Goal: Task Accomplishment & Management: Use online tool/utility

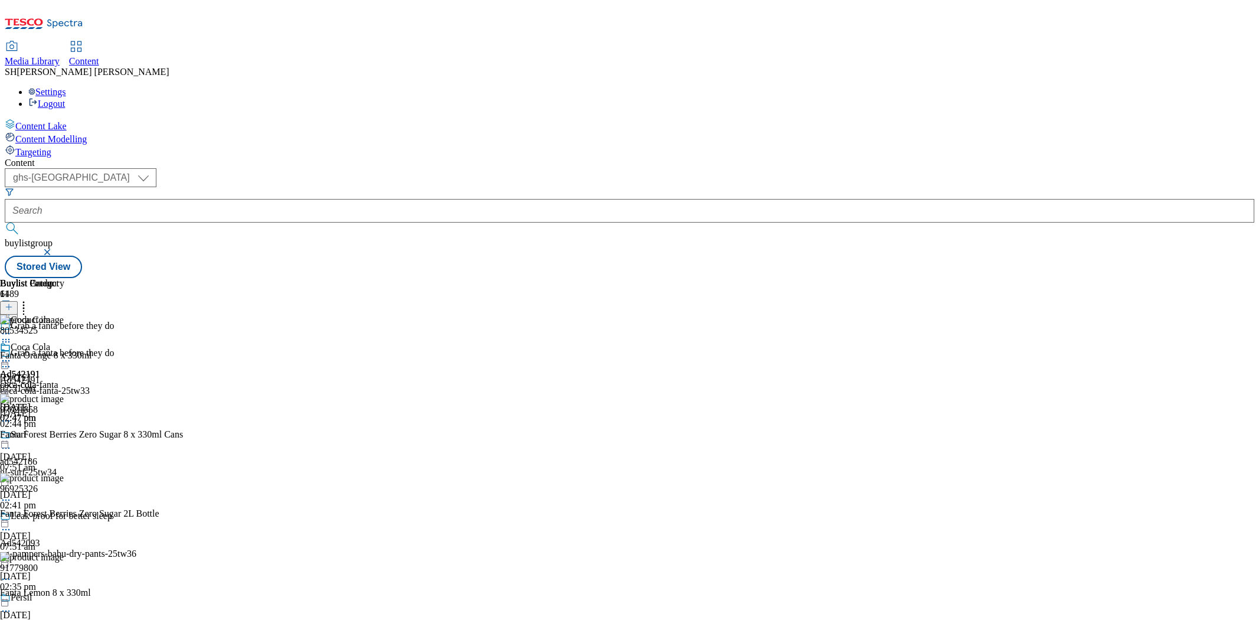
select select "ghs-[GEOGRAPHIC_DATA]"
click at [48, 15] on icon at bounding box center [44, 27] width 78 height 25
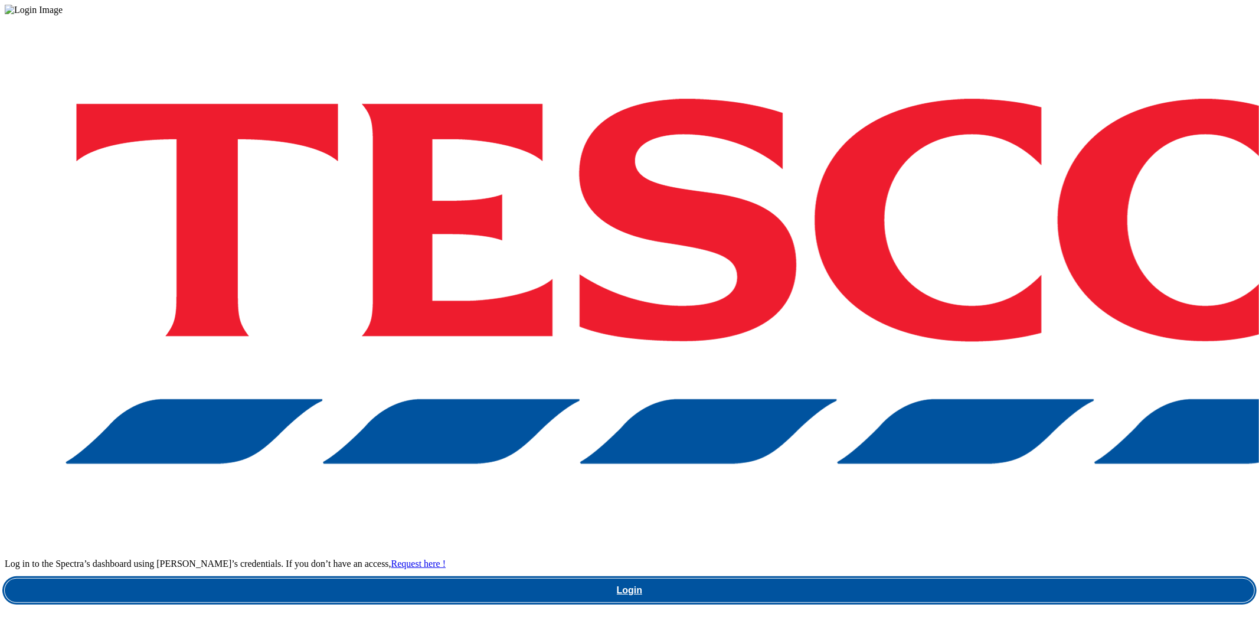
click at [929, 578] on link "Login" at bounding box center [629, 590] width 1249 height 24
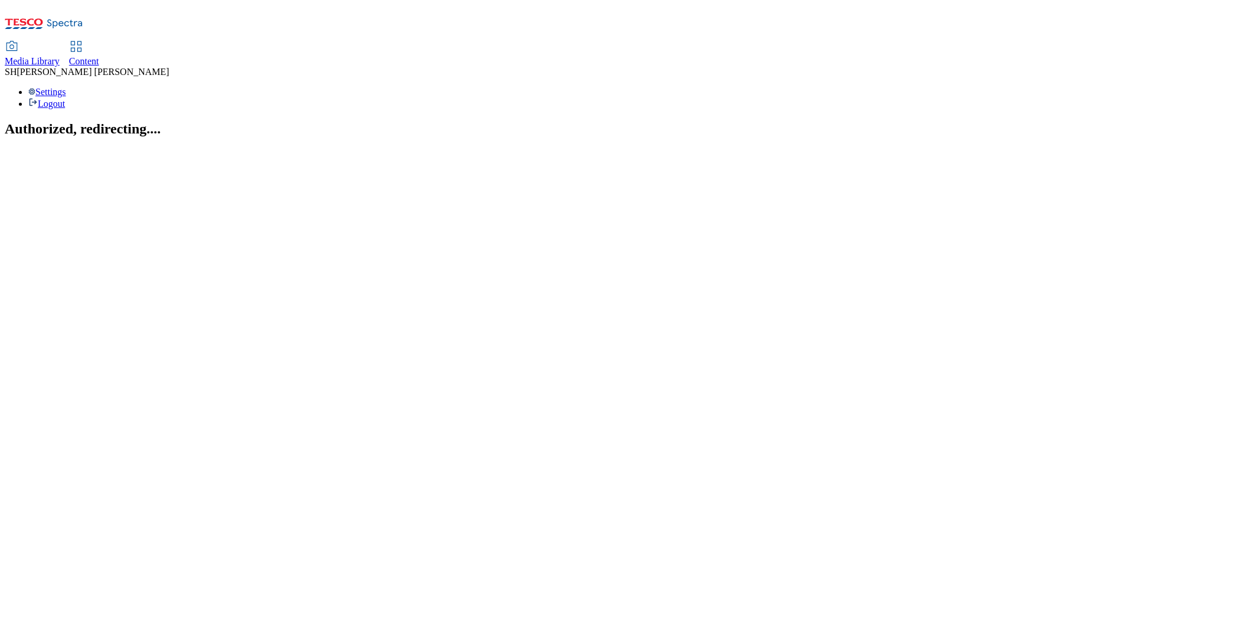
click at [60, 56] on span "Media Library" at bounding box center [32, 61] width 55 height 10
select select "flare-ghs"
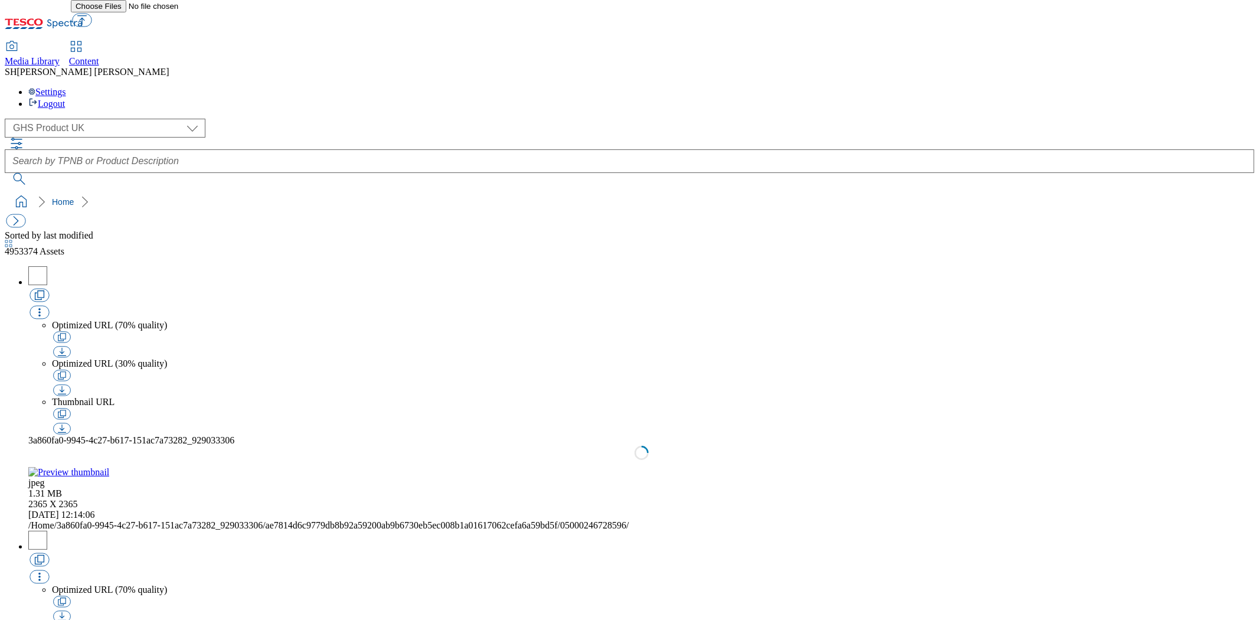
click at [99, 56] on span "Content" at bounding box center [84, 61] width 30 height 10
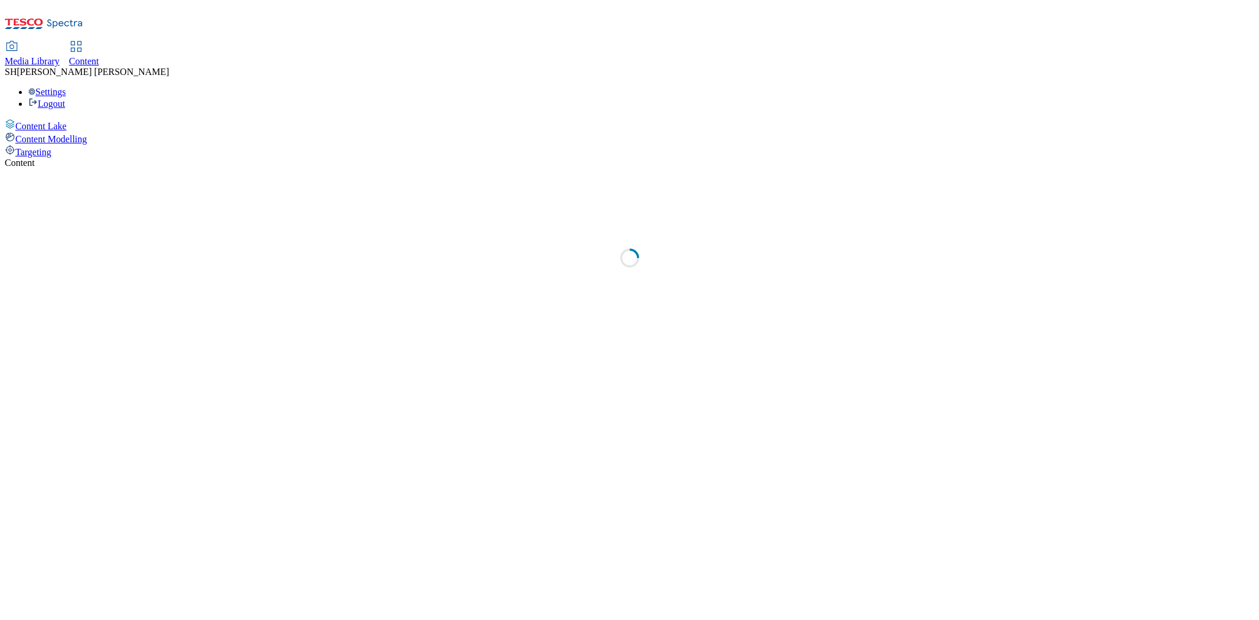
select select "ghs-[GEOGRAPHIC_DATA]"
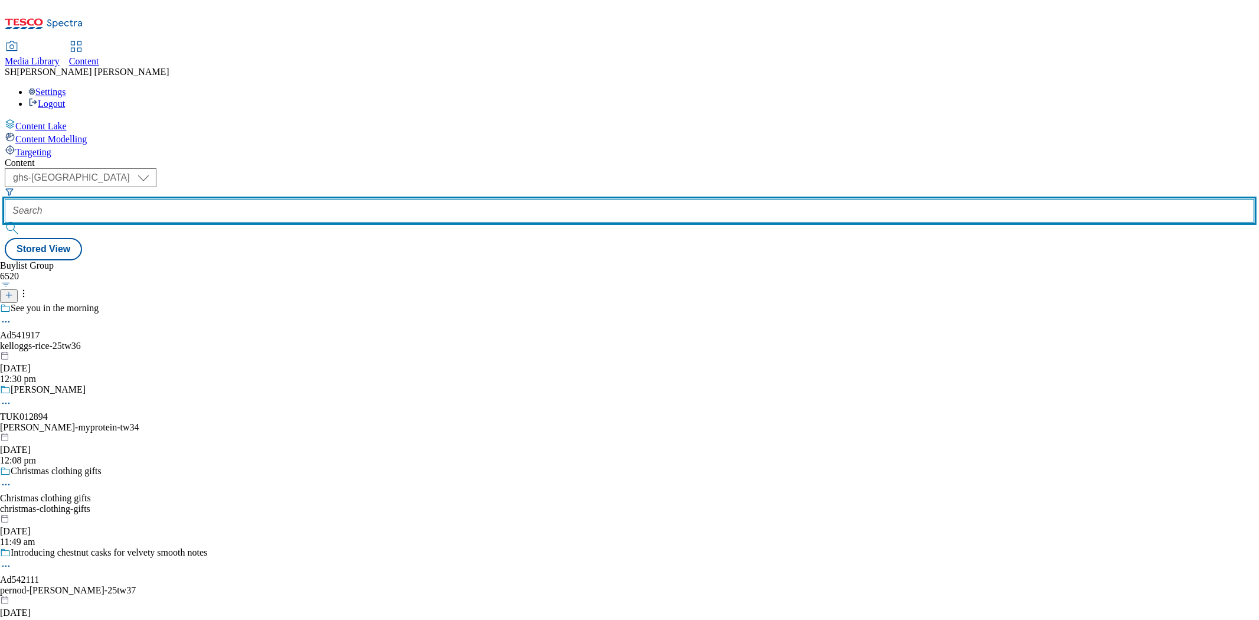
click at [277, 199] on input "text" at bounding box center [629, 211] width 1249 height 24
paste input "bosh-ready-meals-25tw34"
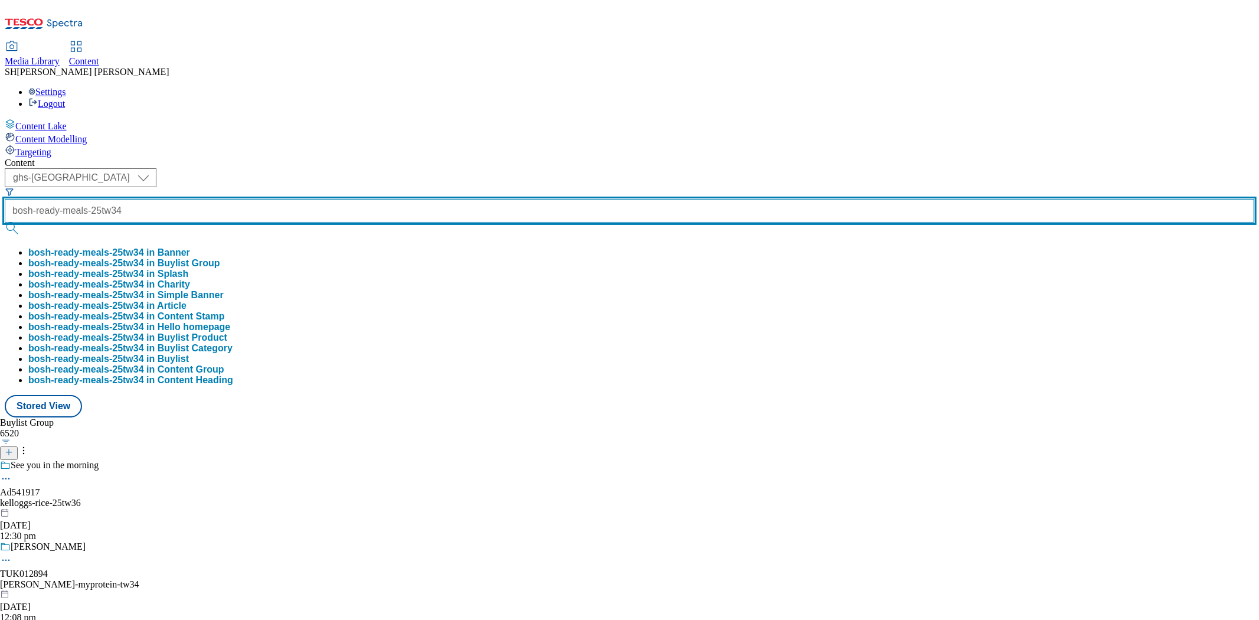
scroll to position [0, 6]
type input "bosh-ready-meals-25tw34"
click at [5, 222] on button "submit" at bounding box center [13, 228] width 17 height 12
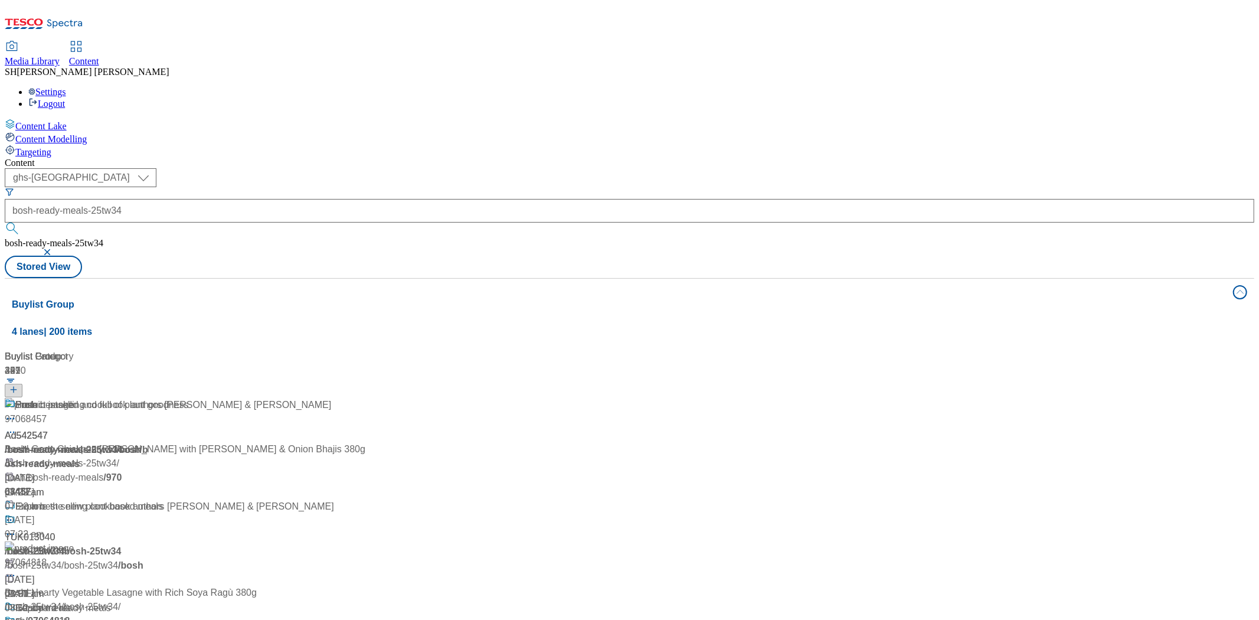
click at [334, 398] on div "From bestselling cookbook authors Henry Firth & Ian Theasby Ad542547 / bosh-rea…" at bounding box center [169, 448] width 329 height 101
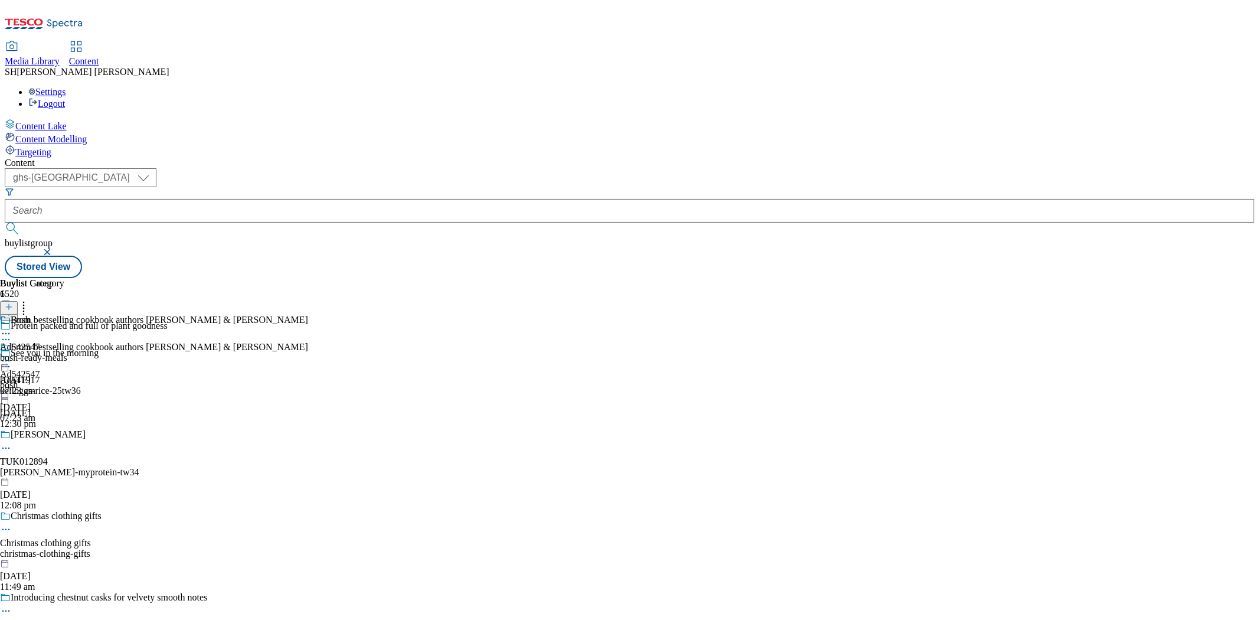
click at [67, 352] on div "bosh-ready-meals" at bounding box center [33, 357] width 67 height 11
click at [30, 299] on icon at bounding box center [24, 305] width 12 height 12
click at [12, 355] on icon at bounding box center [6, 361] width 12 height 12
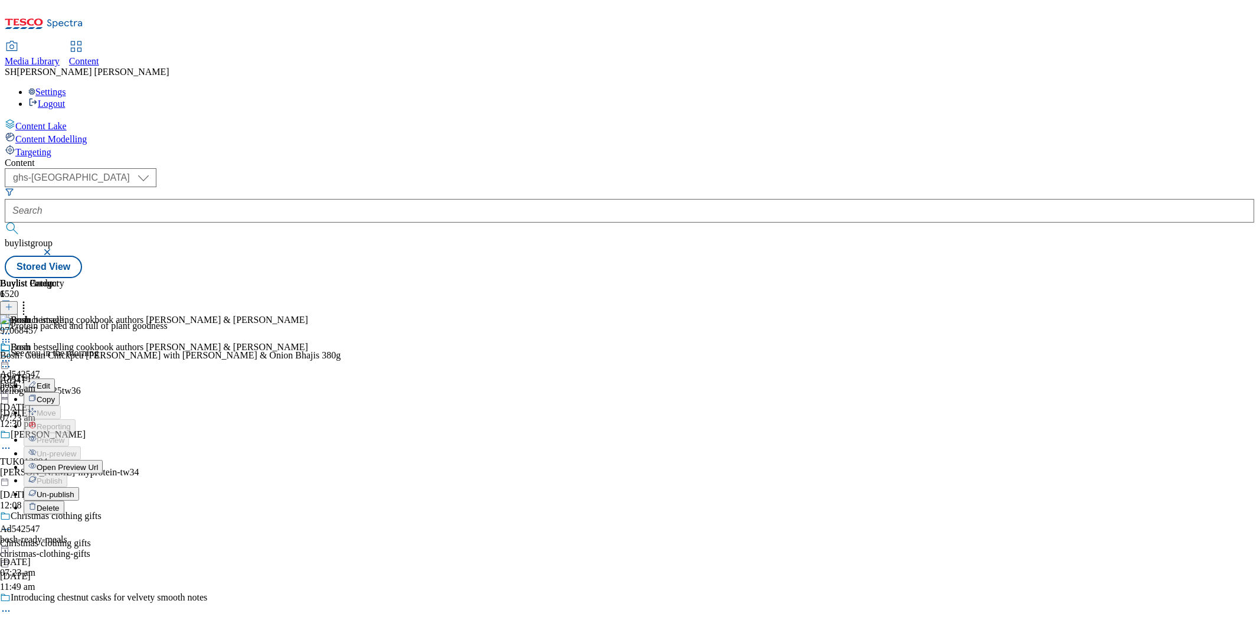
click at [74, 490] on span "Un-publish" at bounding box center [56, 494] width 38 height 9
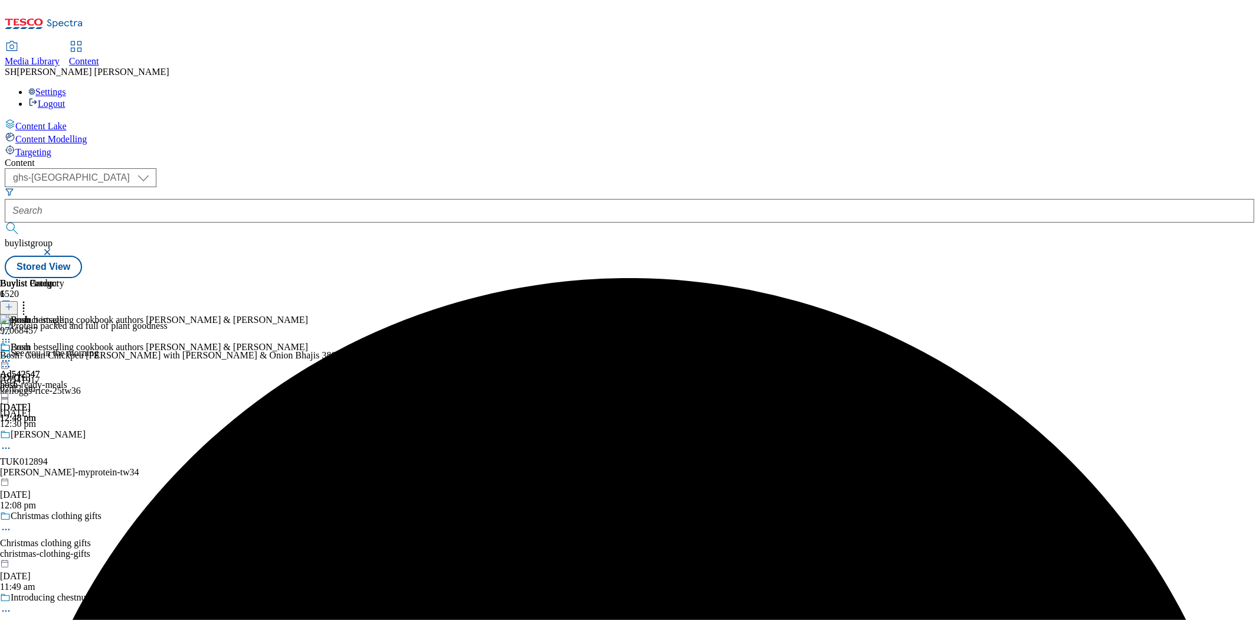
click at [12, 355] on icon at bounding box center [6, 361] width 12 height 12
click at [76, 449] on span "Un-preview" at bounding box center [57, 453] width 40 height 9
click at [30, 299] on icon at bounding box center [24, 305] width 12 height 12
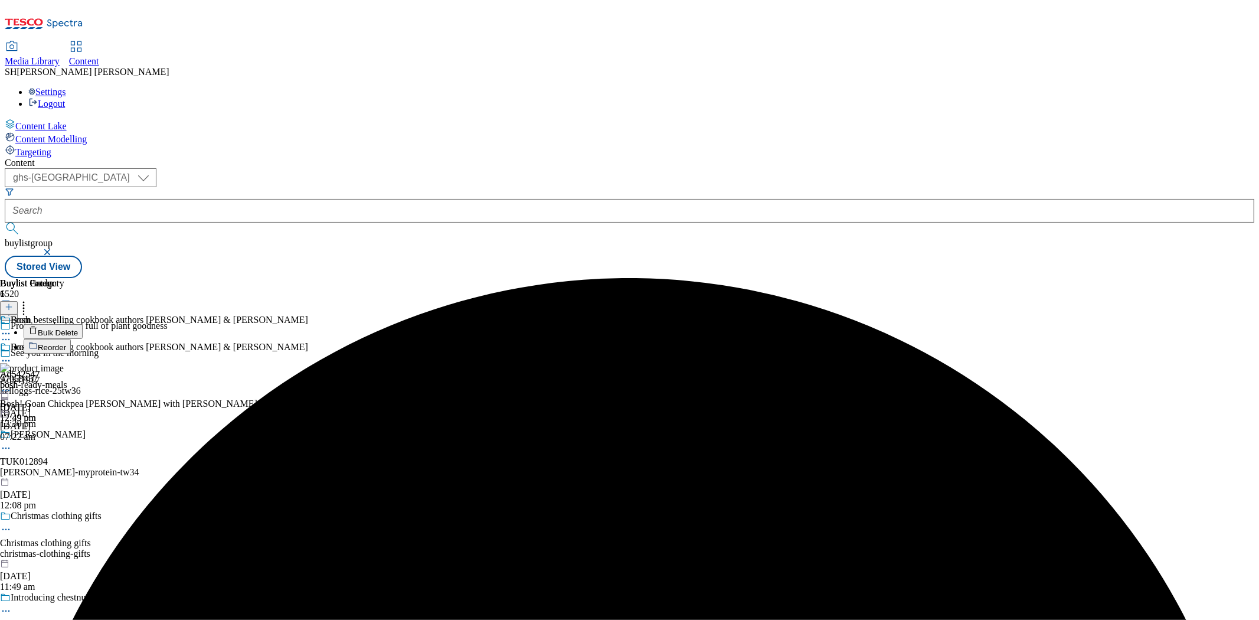
click at [13, 303] on icon at bounding box center [9, 307] width 8 height 8
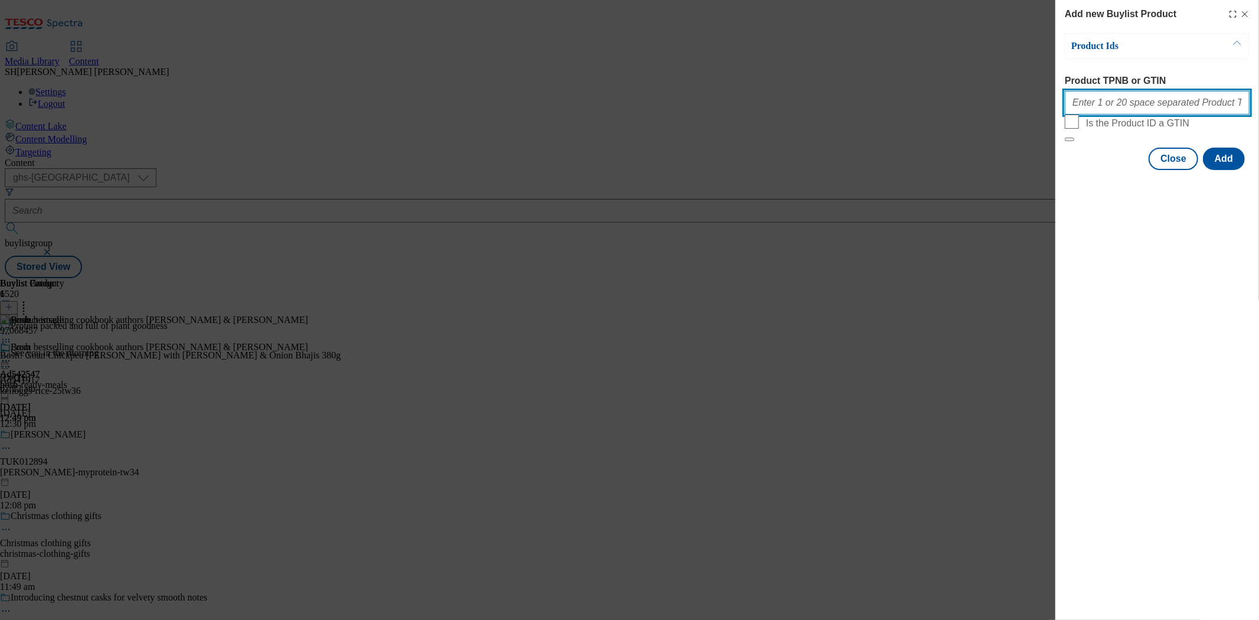
click at [1121, 107] on input "Product TPNB or GTIN" at bounding box center [1156, 103] width 185 height 24
paste input "96927059 96873254 97061361 97123398 97026133 97064818 96982695 93728340 97066586"
type input "96927059 96873254 97061361 97123398 97026133 97064818 96982695 93728340 97066586"
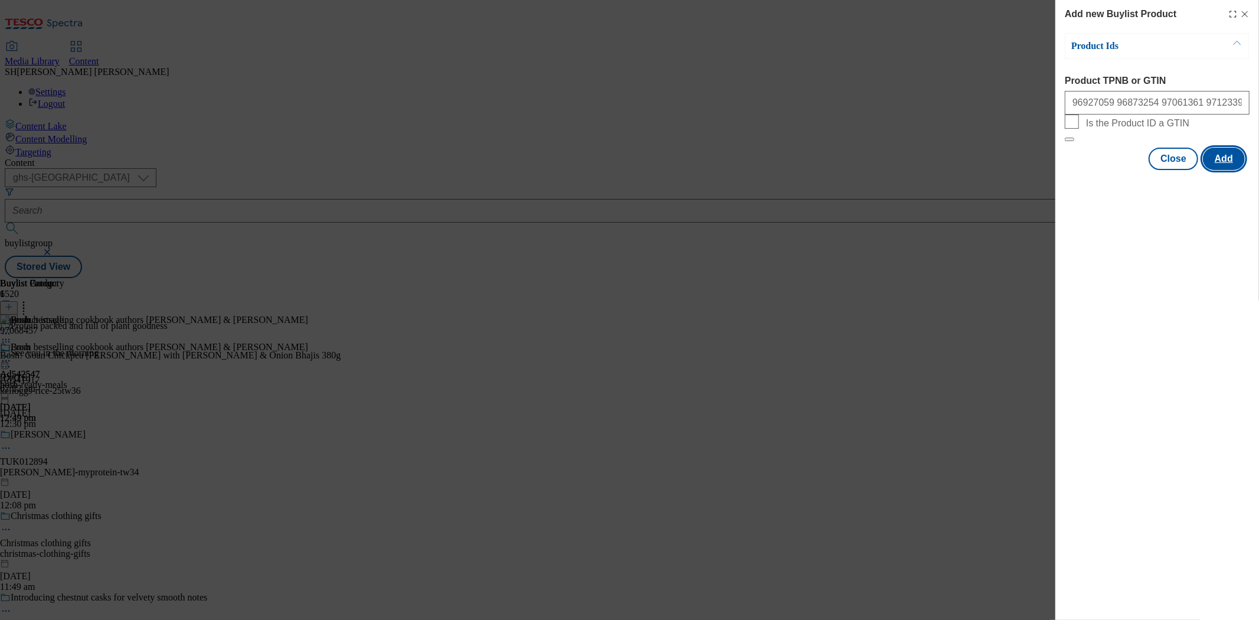
click at [1220, 170] on button "Add" at bounding box center [1223, 159] width 42 height 22
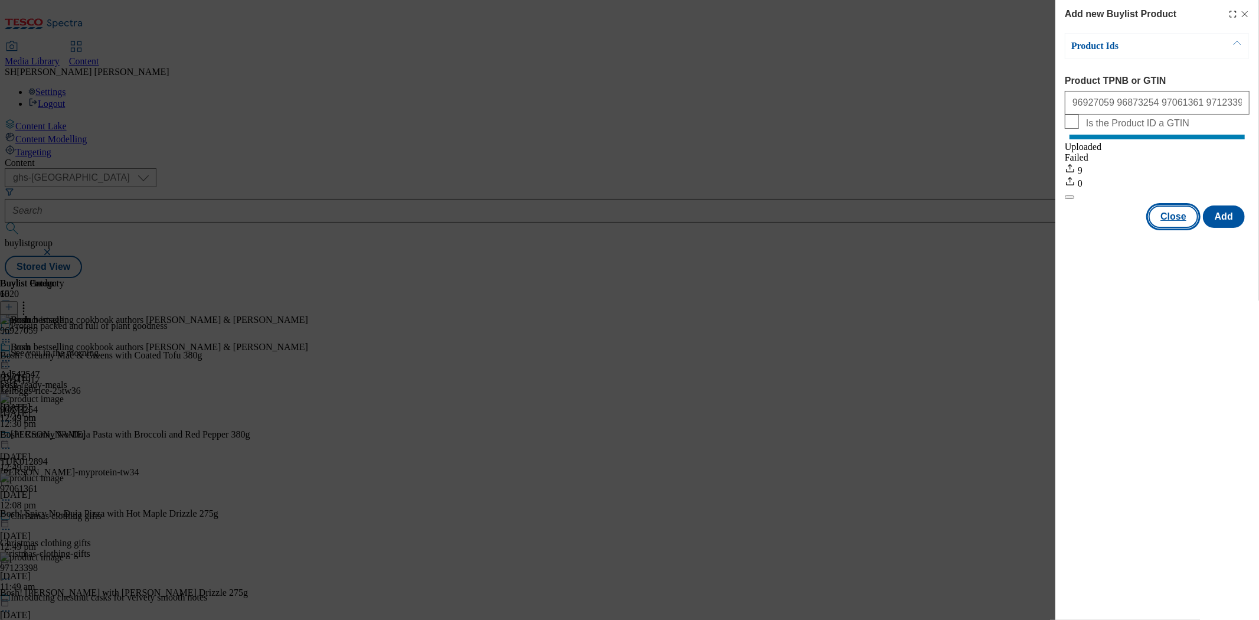
click at [1174, 226] on button "Close" at bounding box center [1173, 216] width 50 height 22
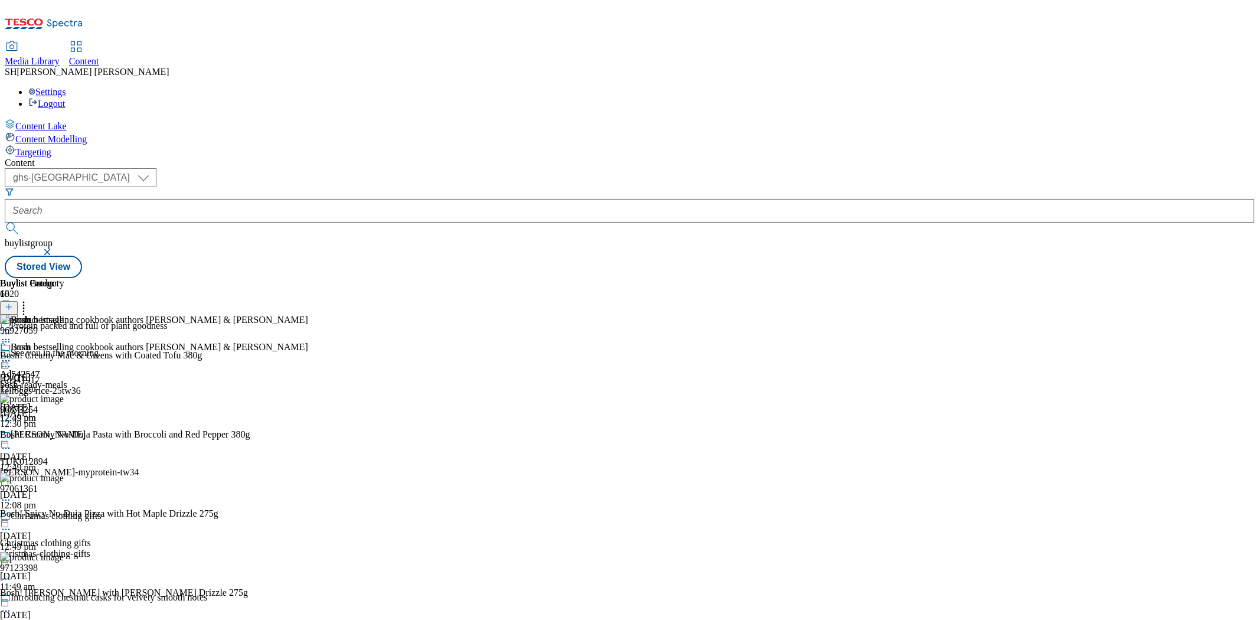
scroll to position [840, 0]
drag, startPoint x: 946, startPoint y: 434, endPoint x: 942, endPoint y: 335, distance: 99.2
click at [30, 299] on icon at bounding box center [24, 305] width 12 height 12
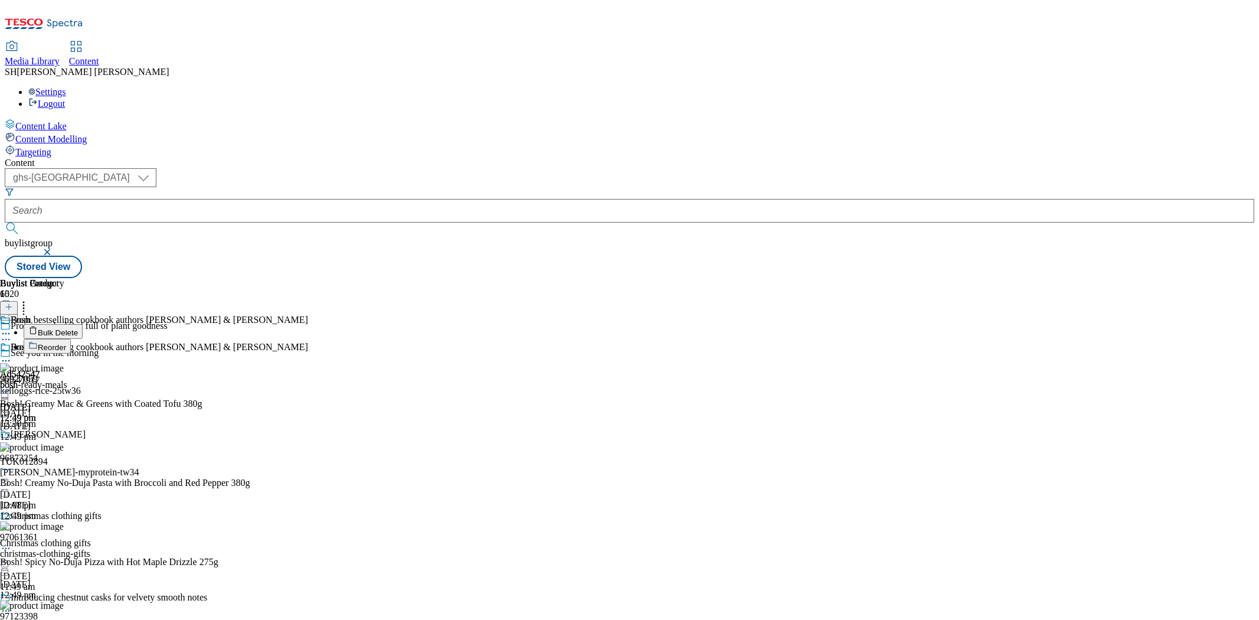
click at [71, 339] on button "Reorder" at bounding box center [47, 346] width 47 height 15
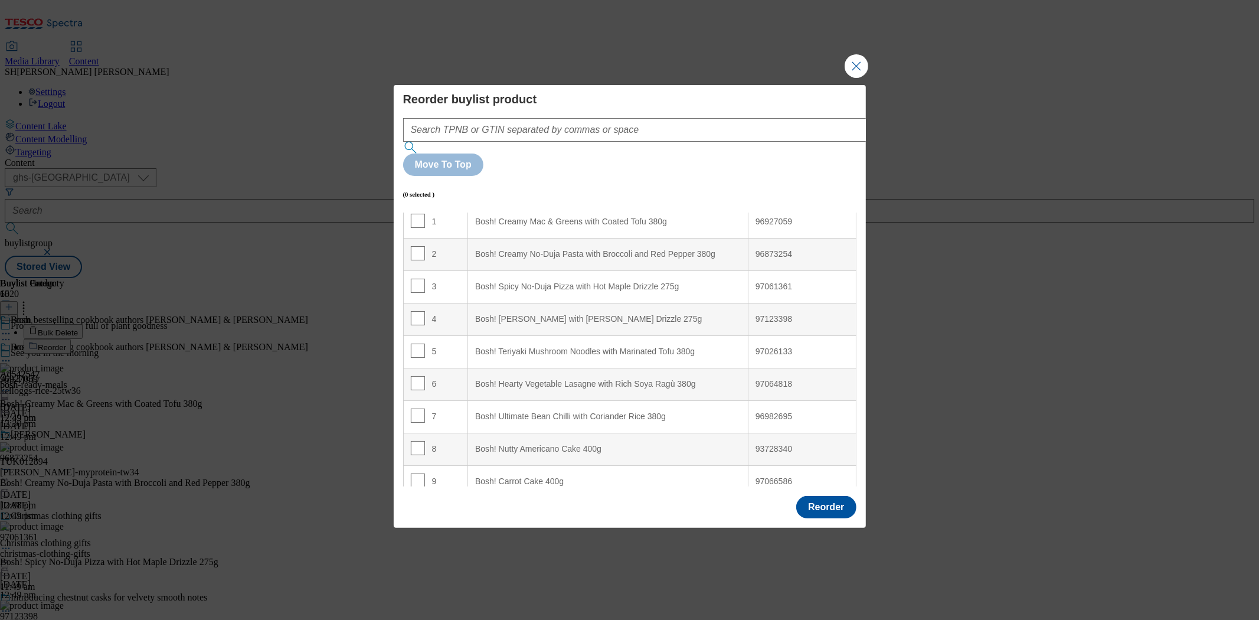
scroll to position [84, 0]
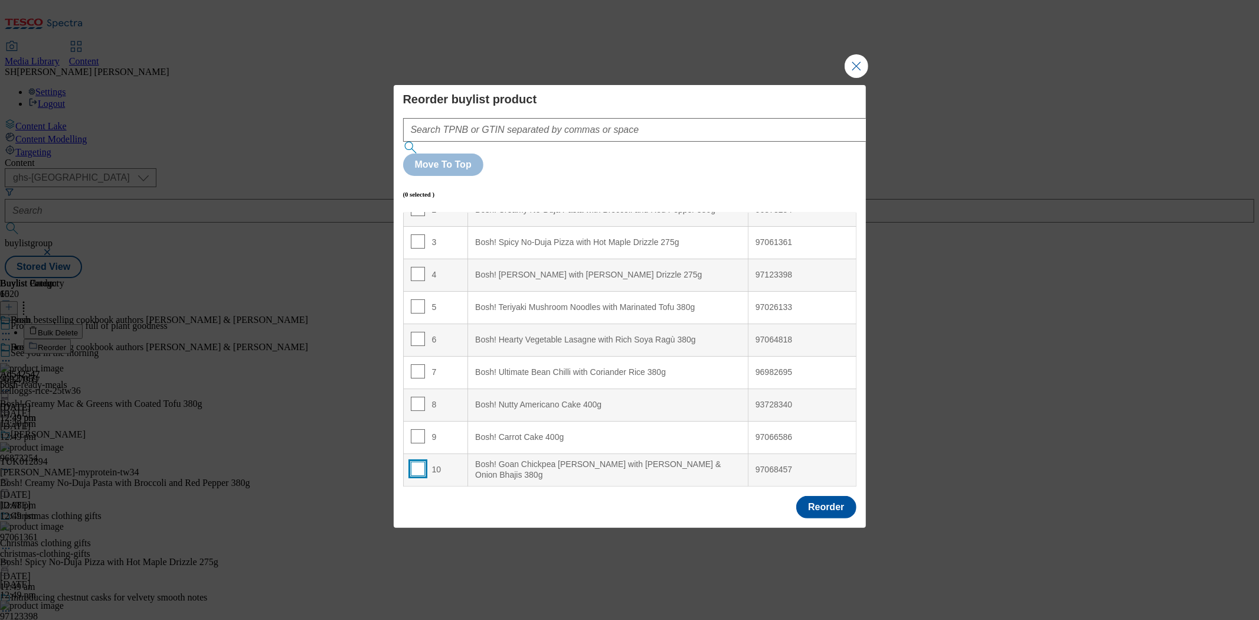
click at [415, 461] on input "Modal" at bounding box center [418, 468] width 14 height 14
checkbox input "true"
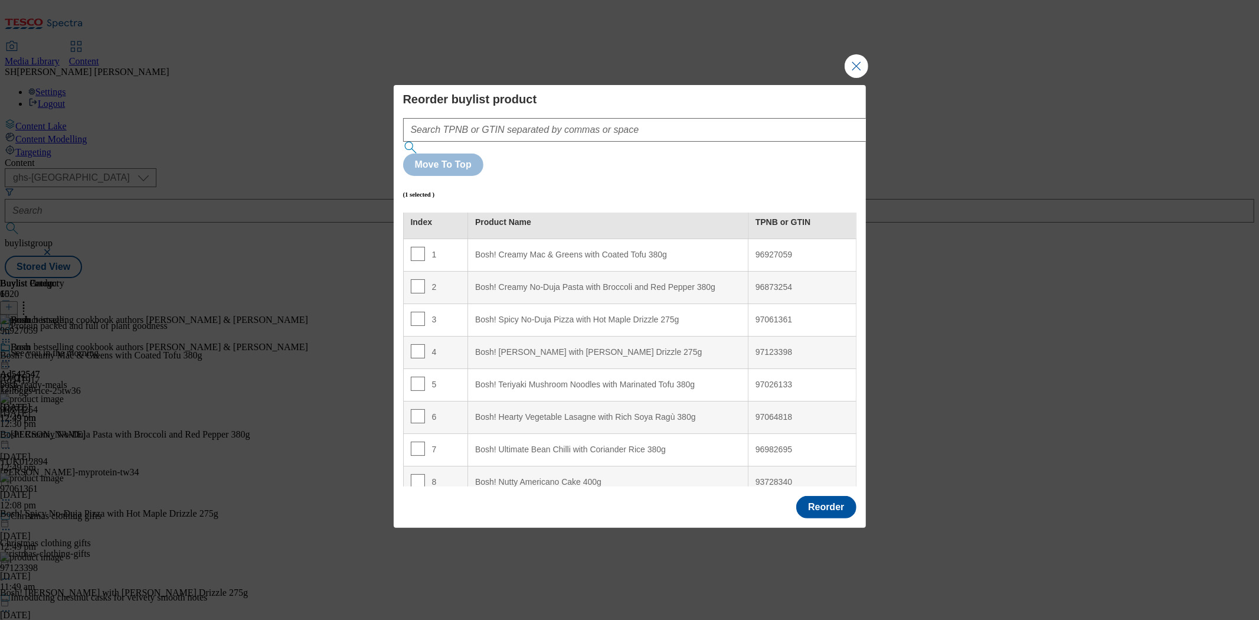
scroll to position [0, 0]
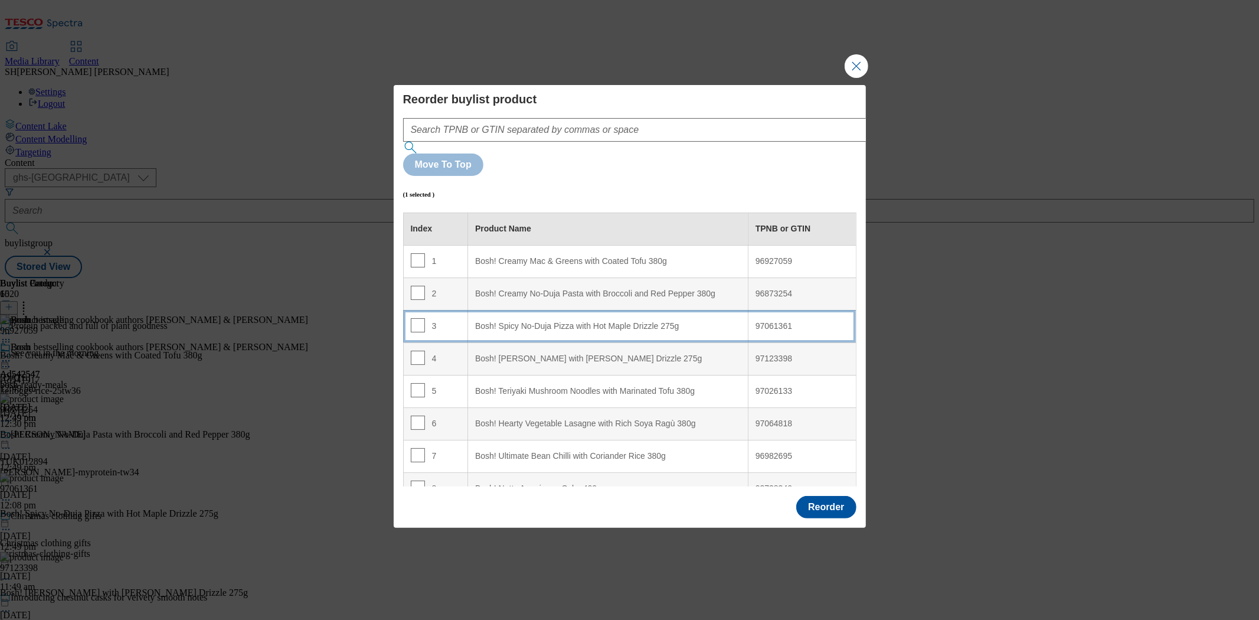
click at [552, 321] on div "Bosh! Spicy No-Duja Pizza with Hot Maple Drizzle 275g" at bounding box center [608, 326] width 266 height 11
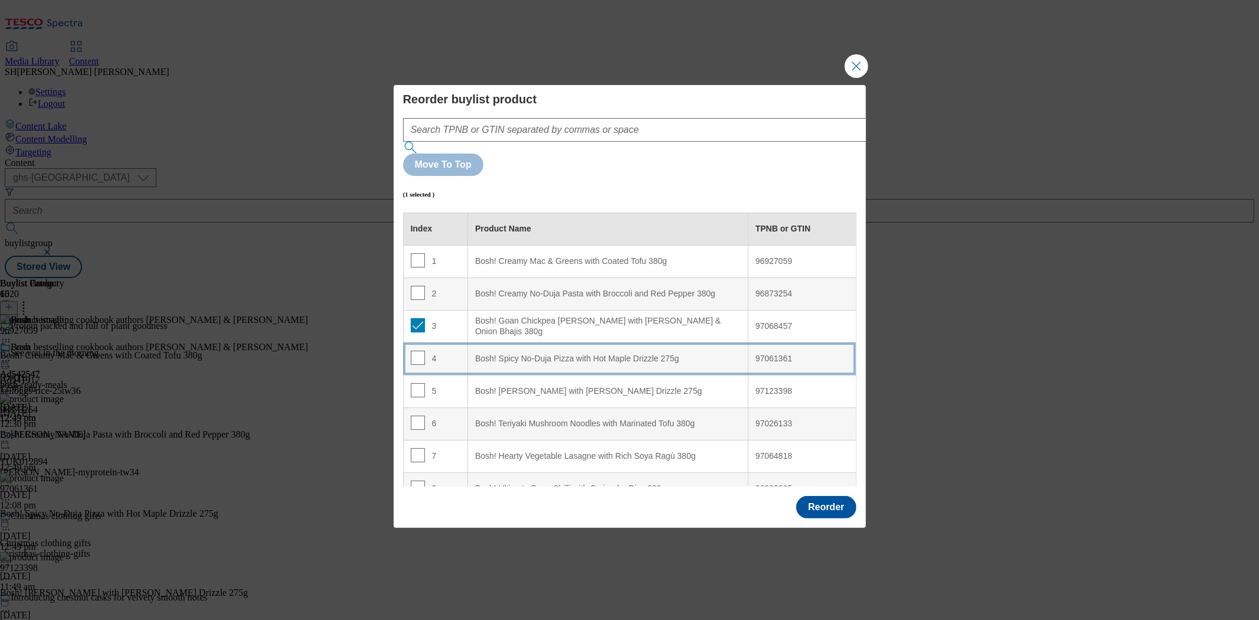
scroll to position [65, 0]
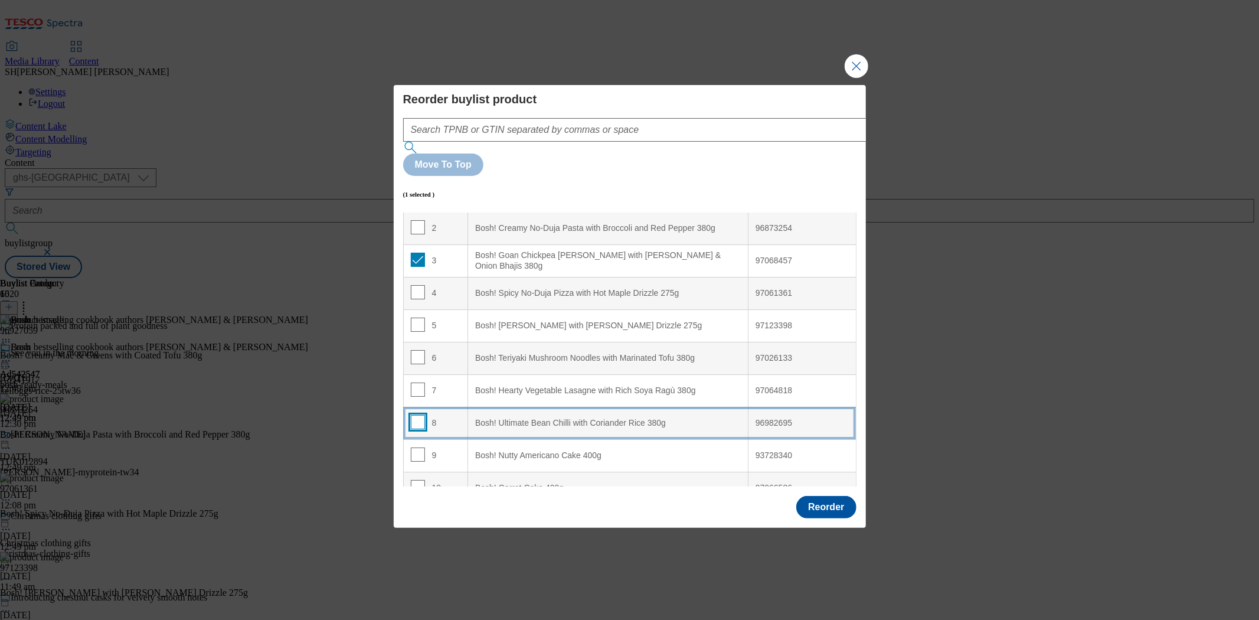
click at [414, 415] on input "Modal" at bounding box center [418, 422] width 14 height 14
checkbox input "true"
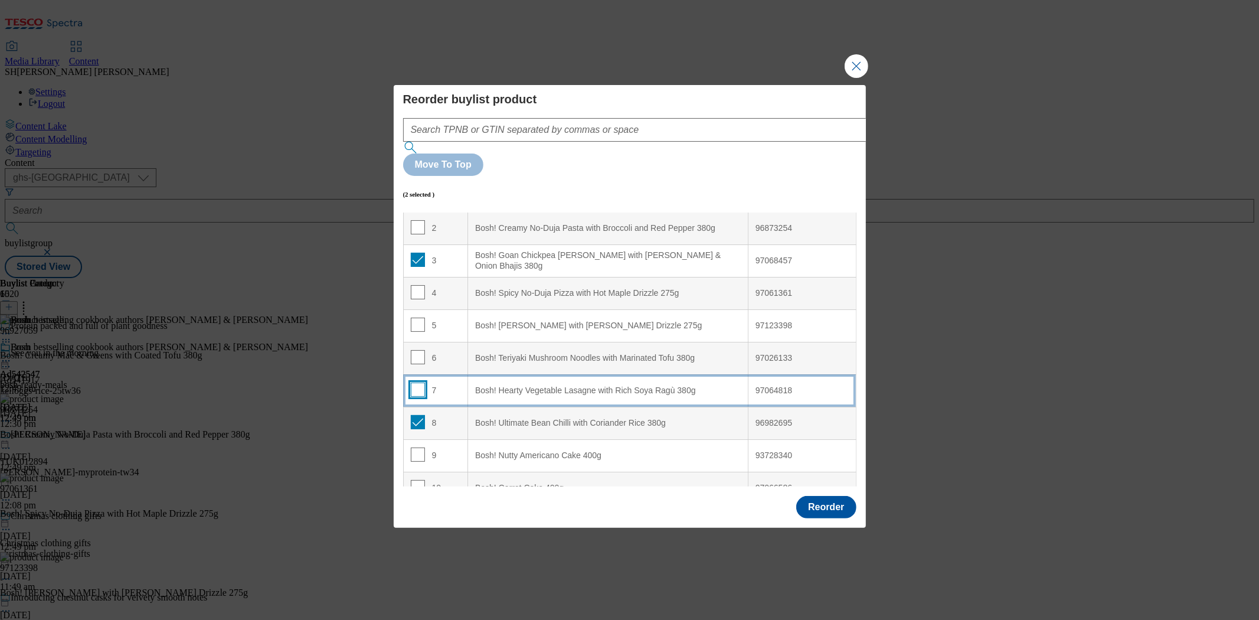
click at [411, 382] on input "Modal" at bounding box center [418, 389] width 14 height 14
checkbox input "true"
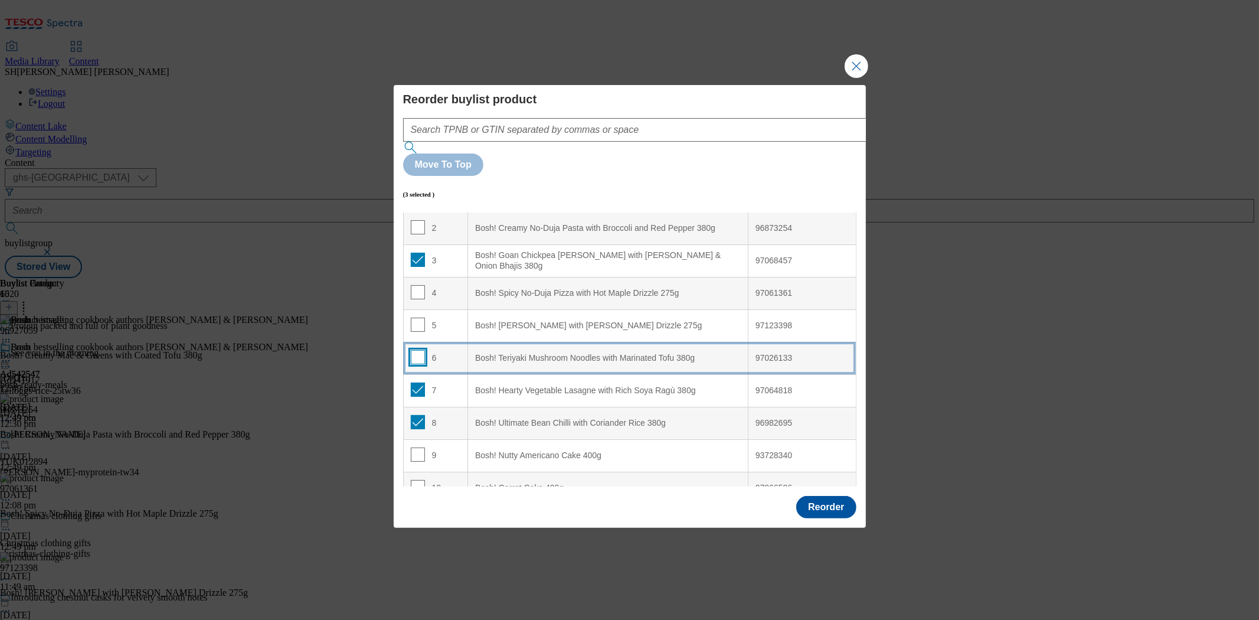
click at [420, 350] on input "Modal" at bounding box center [418, 357] width 14 height 14
checkbox input "true"
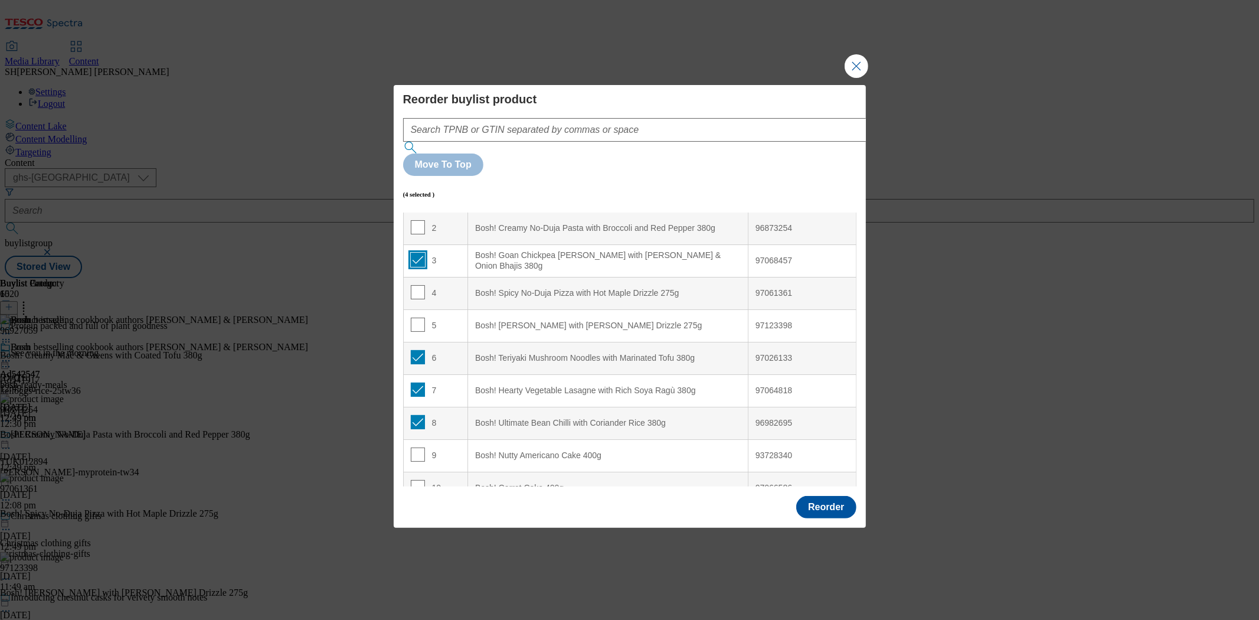
click at [411, 253] on input "Modal" at bounding box center [418, 260] width 14 height 14
checkbox input "false"
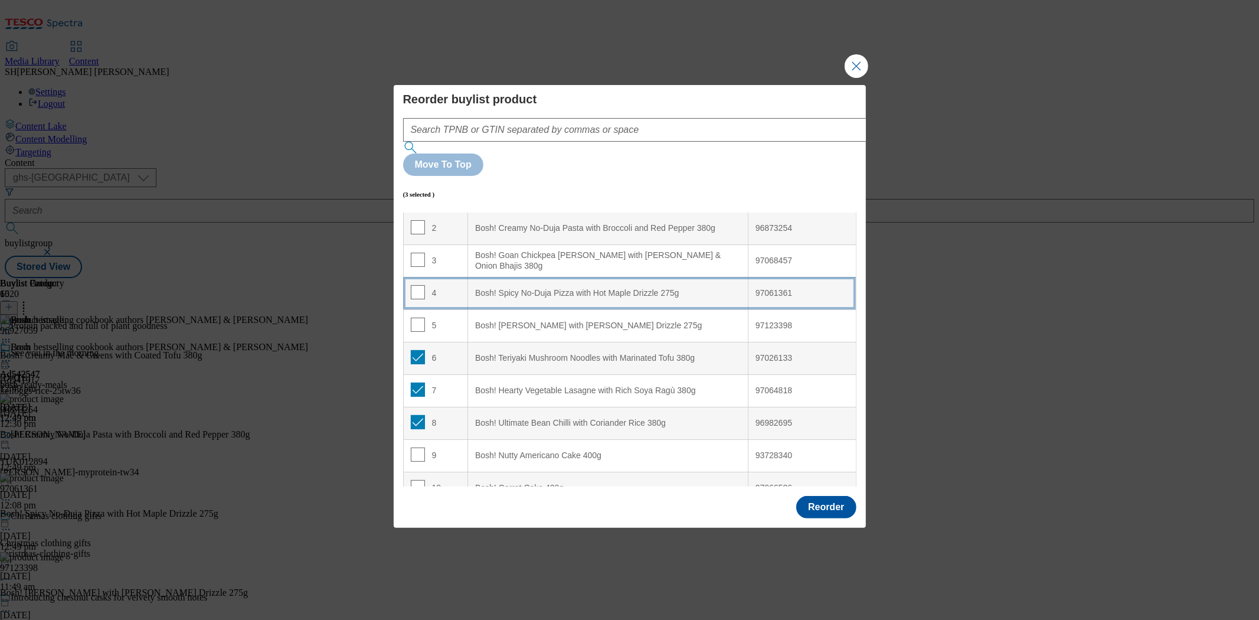
click at [562, 277] on 275g "Bosh! Spicy No-Duja Pizza with Hot Maple Drizzle 275g" at bounding box center [608, 293] width 280 height 32
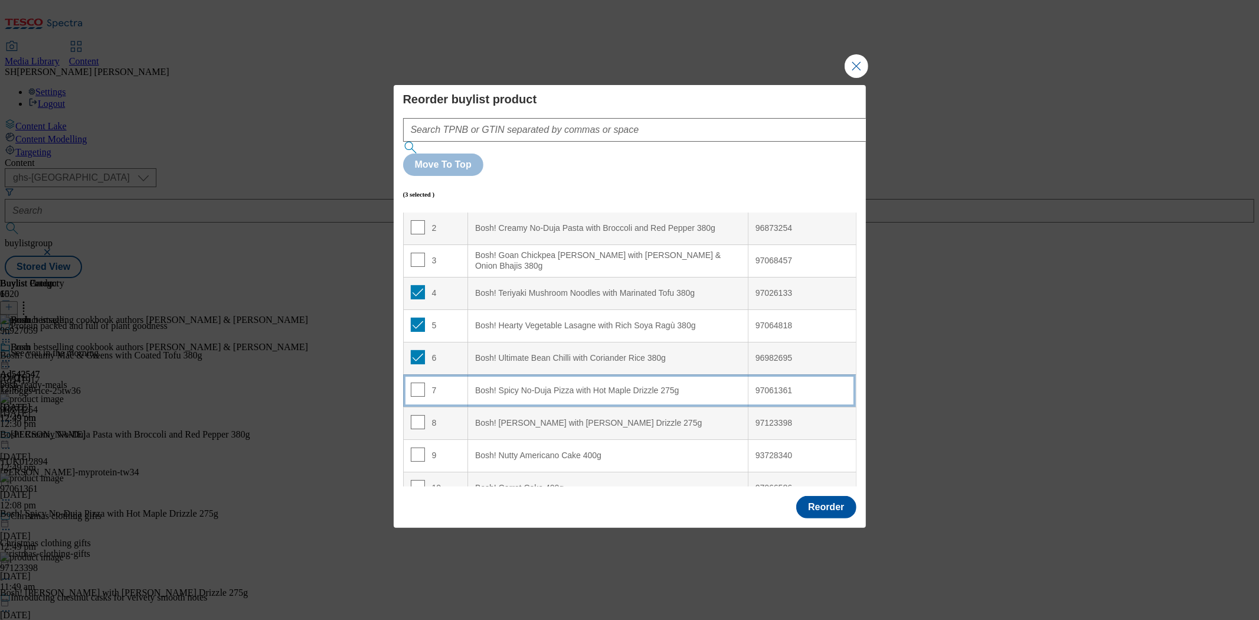
scroll to position [84, 0]
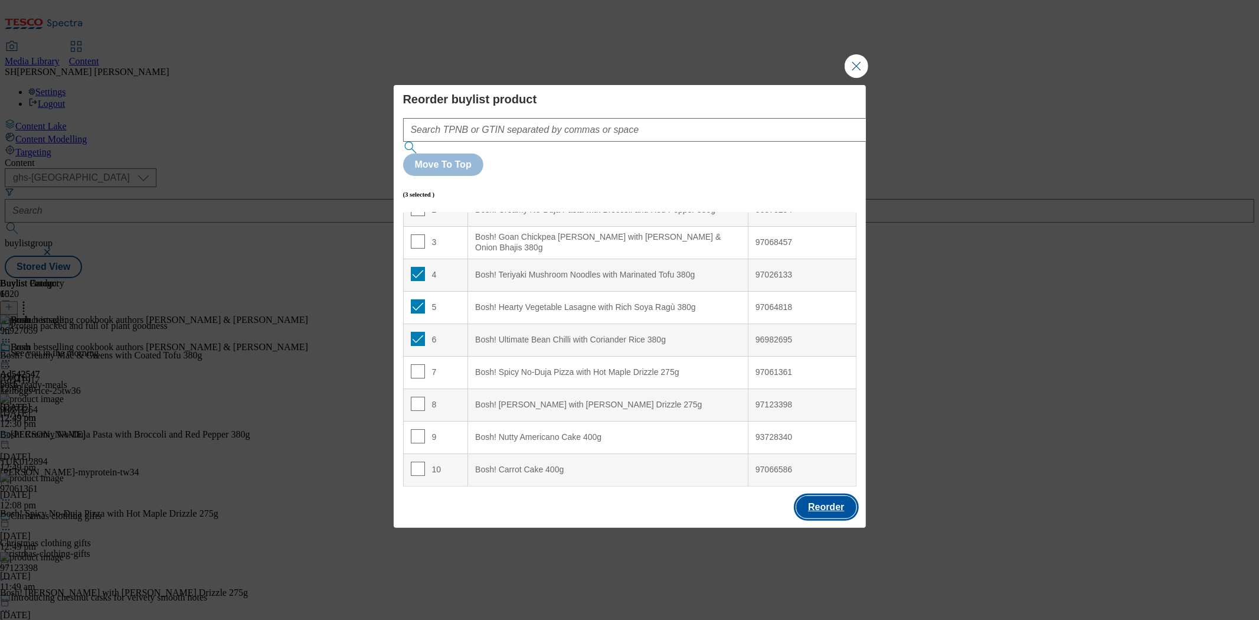
click at [828, 496] on button "Reorder" at bounding box center [826, 507] width 60 height 22
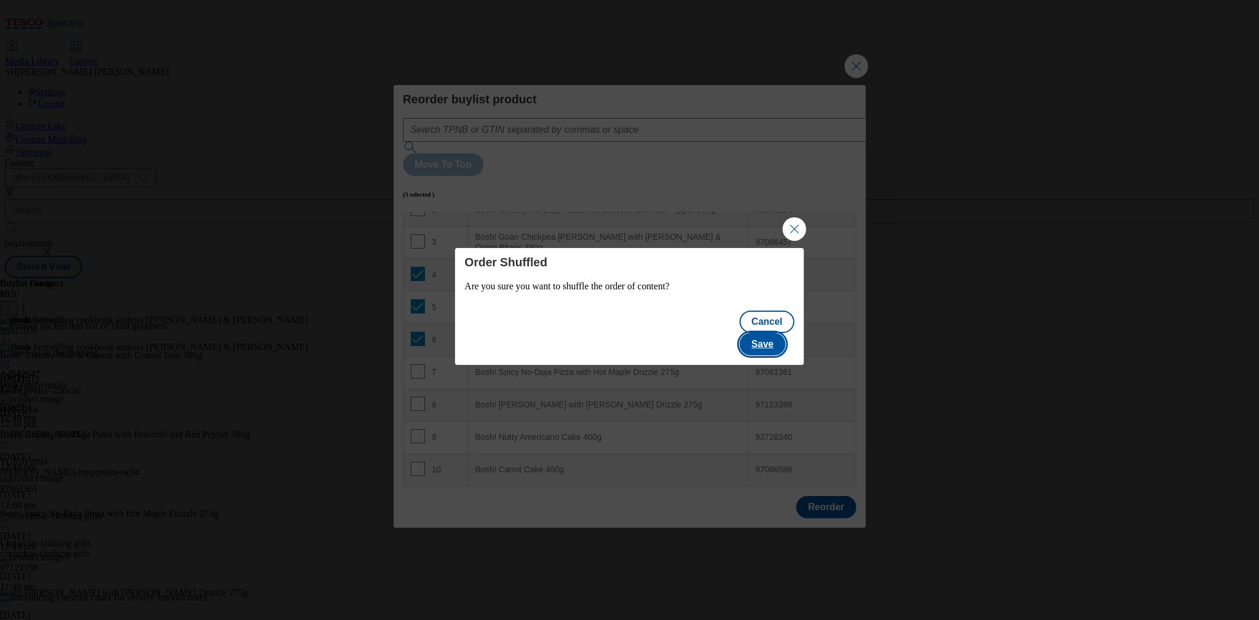
click at [769, 333] on button "Save" at bounding box center [761, 344] width 45 height 22
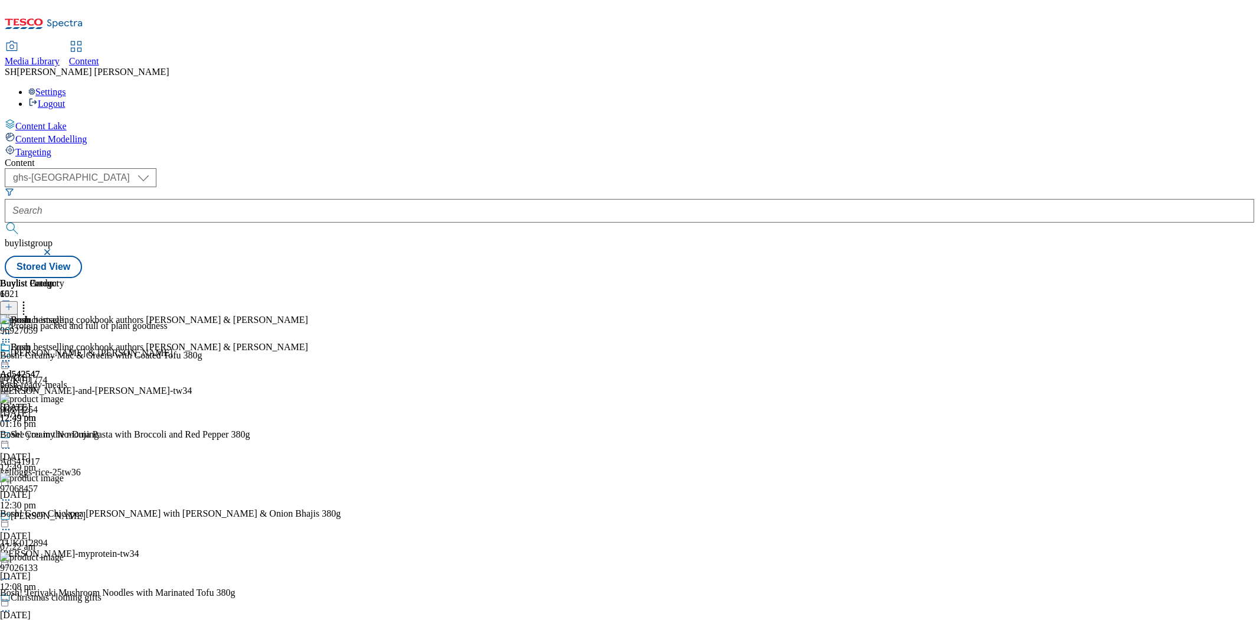
scroll to position [840, 0]
click at [12, 355] on icon at bounding box center [6, 361] width 12 height 12
click at [64, 435] on span "Preview" at bounding box center [51, 439] width 28 height 9
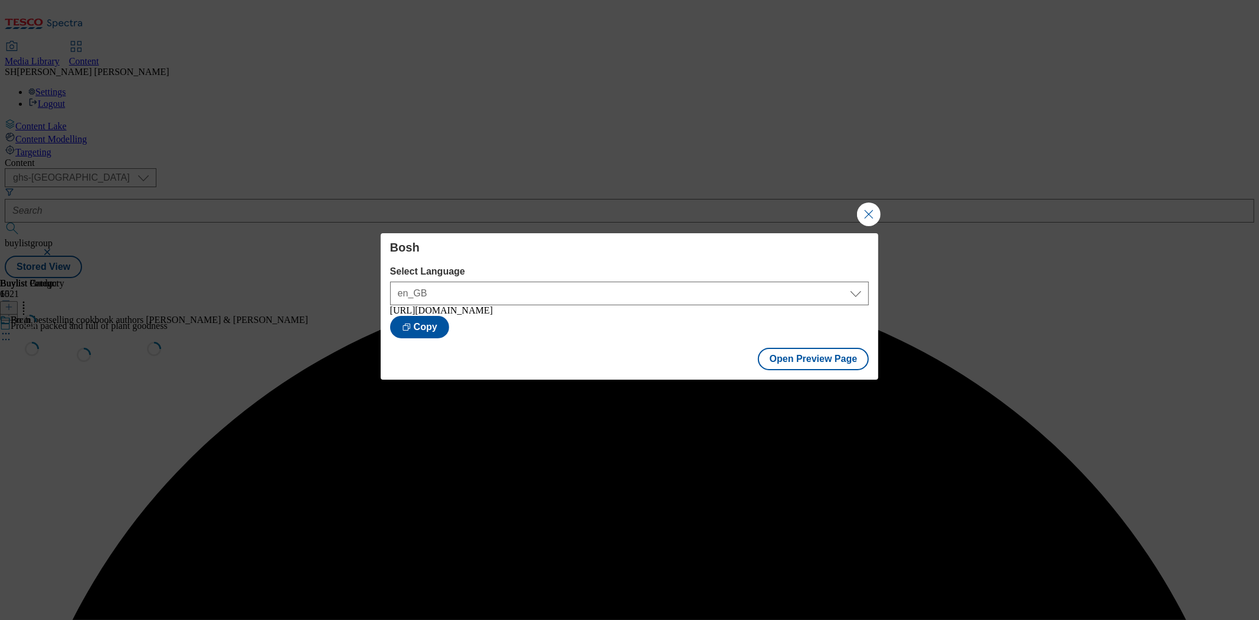
scroll to position [0, 0]
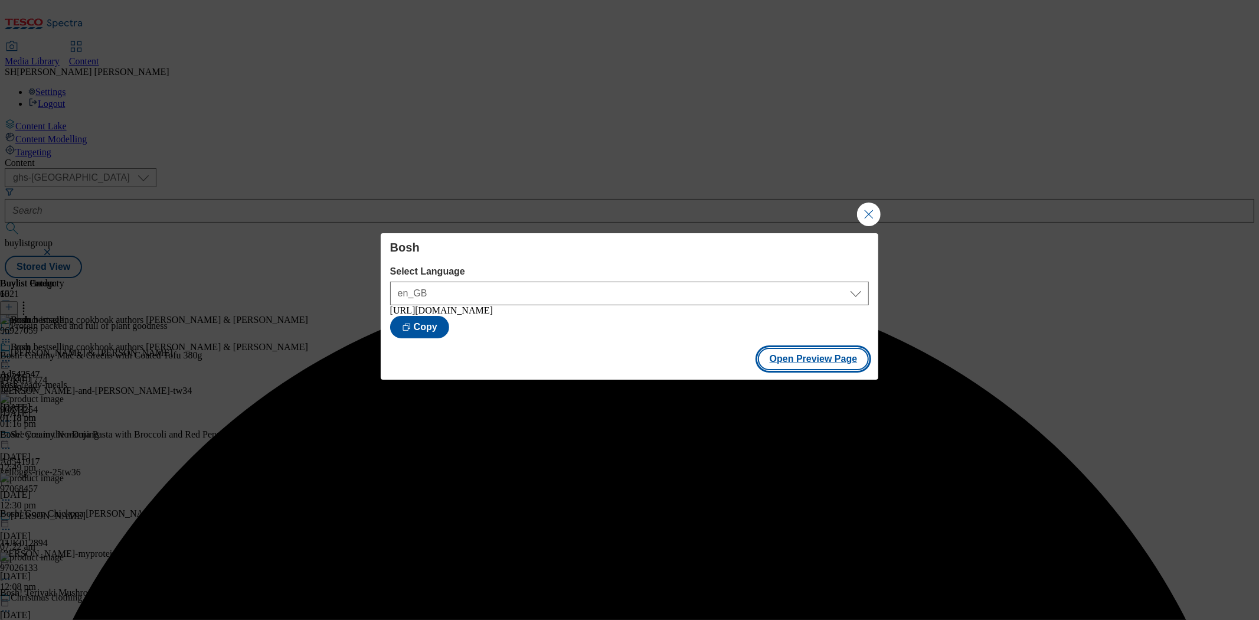
click at [830, 362] on button "Open Preview Page" at bounding box center [814, 359] width 112 height 22
click at [866, 202] on button "Close Modal" at bounding box center [869, 214] width 24 height 24
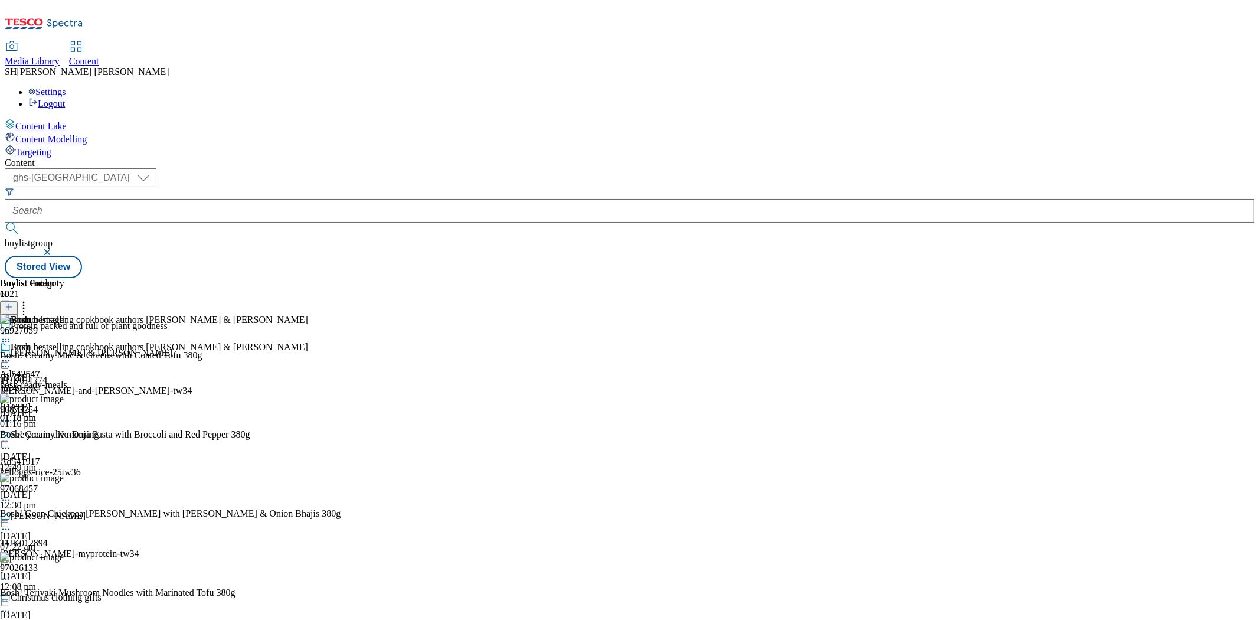
click at [30, 299] on icon at bounding box center [24, 305] width 12 height 12
click at [12, 355] on icon at bounding box center [6, 361] width 12 height 12
click at [63, 476] on span "Publish" at bounding box center [50, 480] width 26 height 9
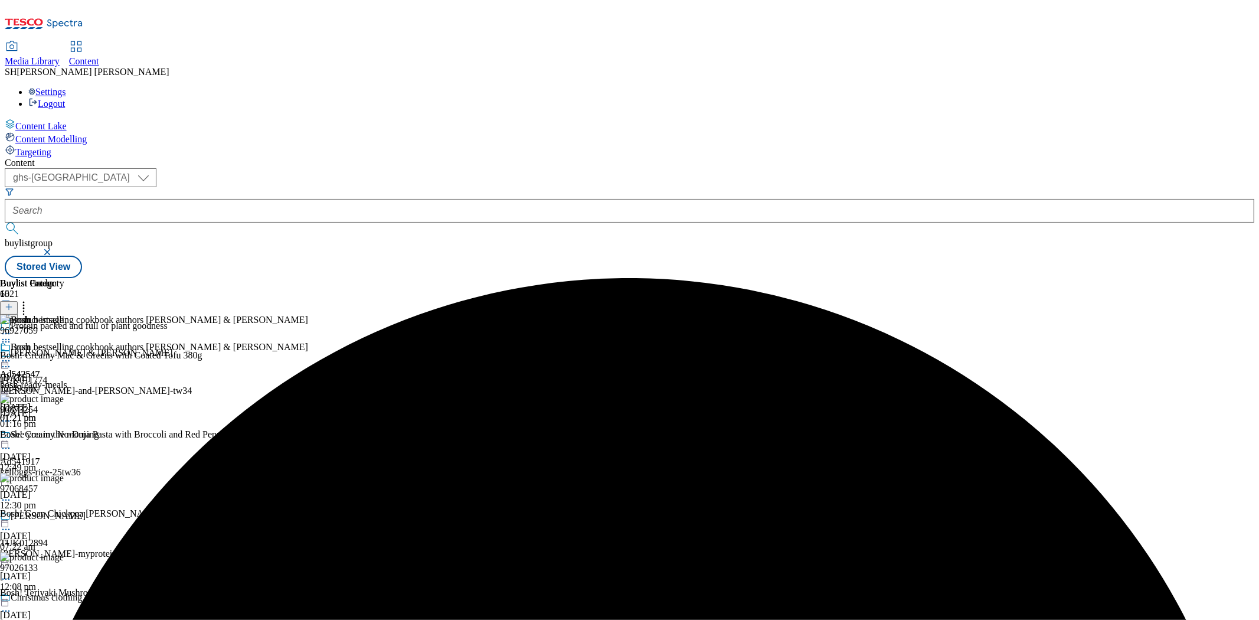
click at [12, 355] on icon at bounding box center [6, 361] width 12 height 12
click at [103, 462] on div "Bosh Edit Copy Move Reporting Preview Un-preview Open Preview Url Publish Un-pu…" at bounding box center [51, 460] width 103 height 236
